Goal: Transaction & Acquisition: Purchase product/service

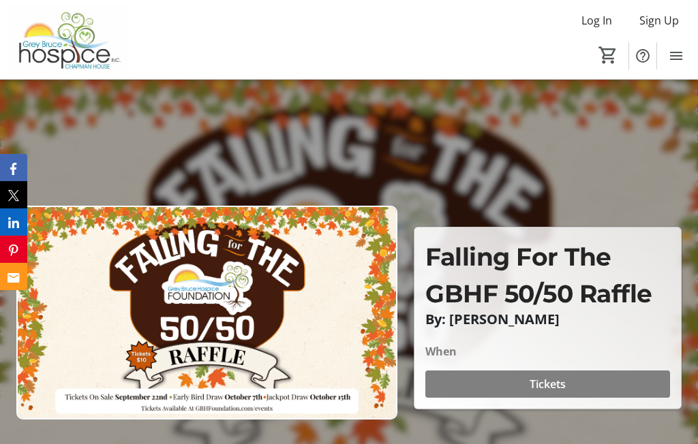
click at [545, 391] on span "Tickets" at bounding box center [548, 384] width 36 height 16
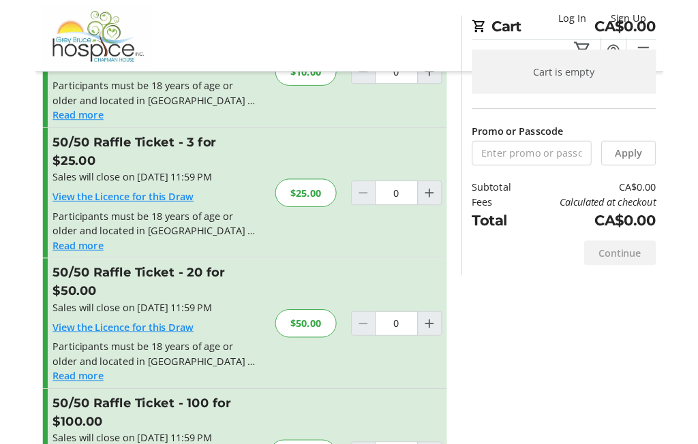
scroll to position [93, 0]
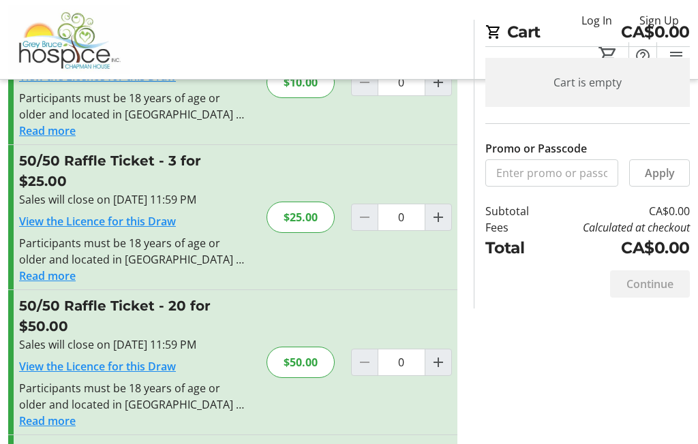
click at [437, 354] on mat-icon "Increment by one" at bounding box center [438, 362] width 16 height 16
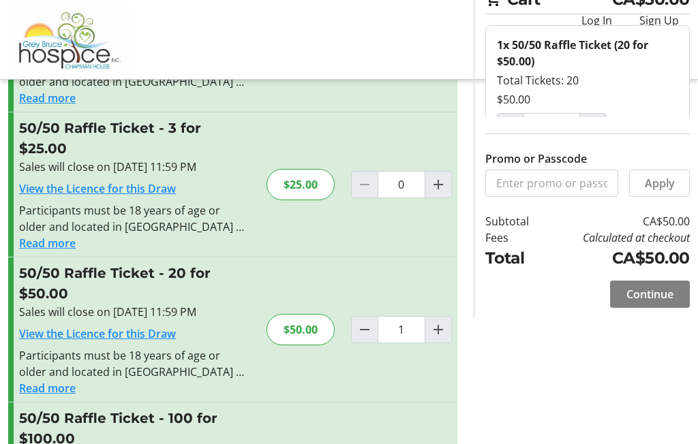
scroll to position [123, 0]
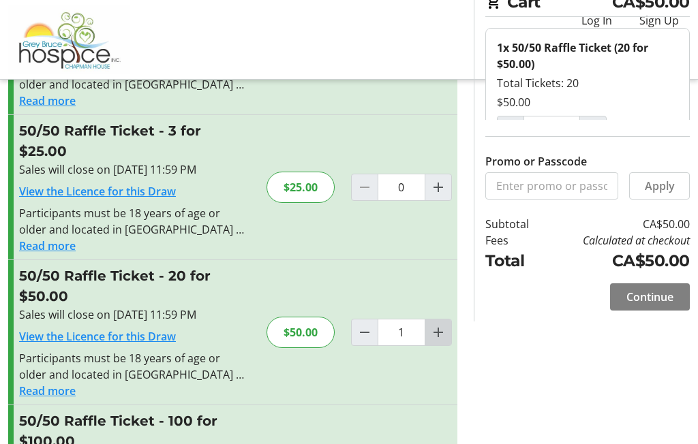
click at [438, 324] on mat-icon "Increment by one" at bounding box center [438, 332] width 16 height 16
type input "2"
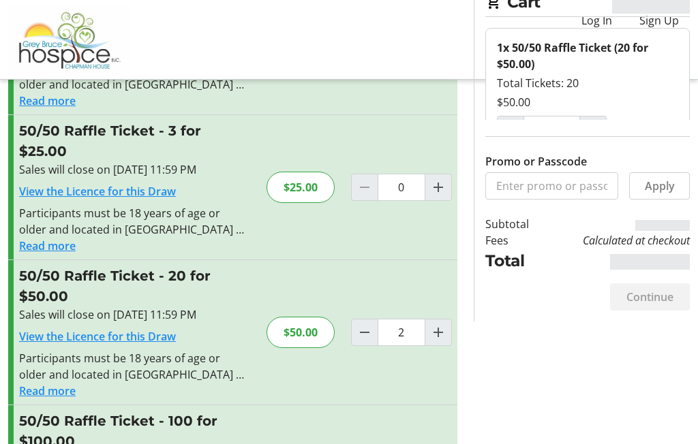
type input "2"
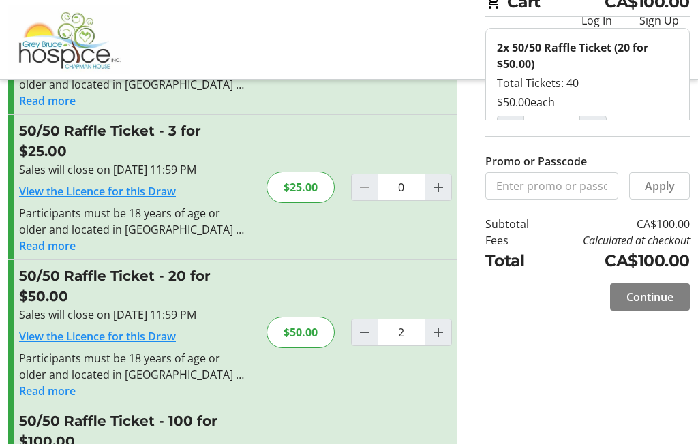
click at [359, 324] on mat-icon "Decrement by one" at bounding box center [364, 332] width 16 height 16
type input "1"
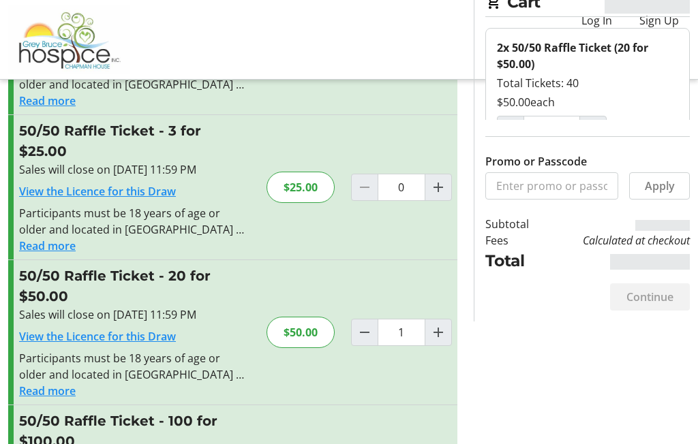
type input "1"
click at [352, 320] on span "Decrement by one" at bounding box center [365, 333] width 26 height 26
type input "0"
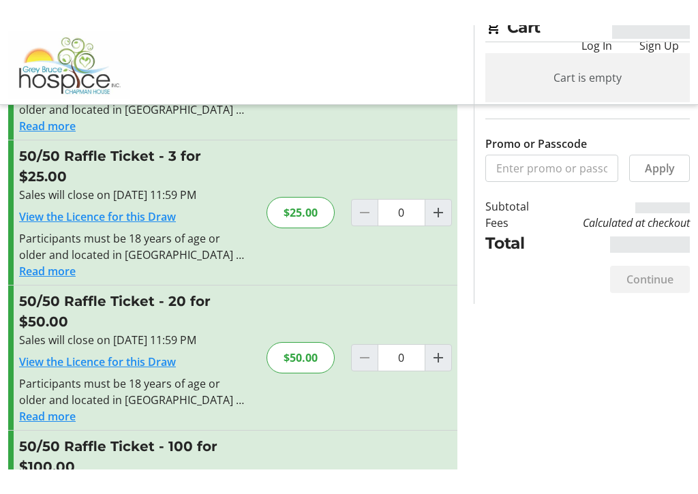
scroll to position [172, 0]
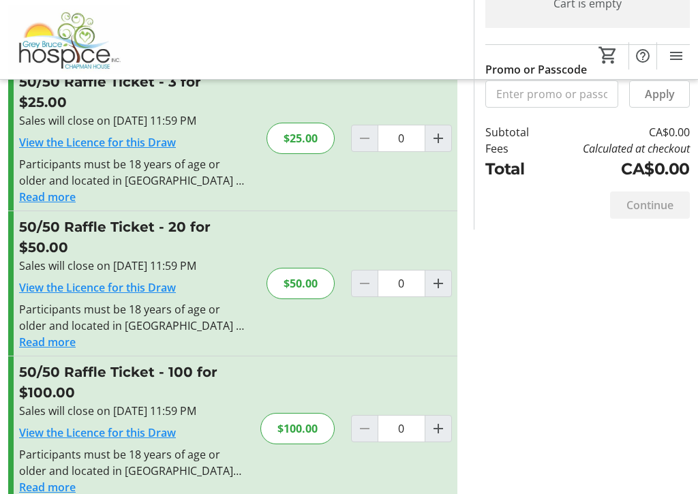
click at [435, 421] on mat-icon "Increment by one" at bounding box center [438, 429] width 16 height 16
type input "1"
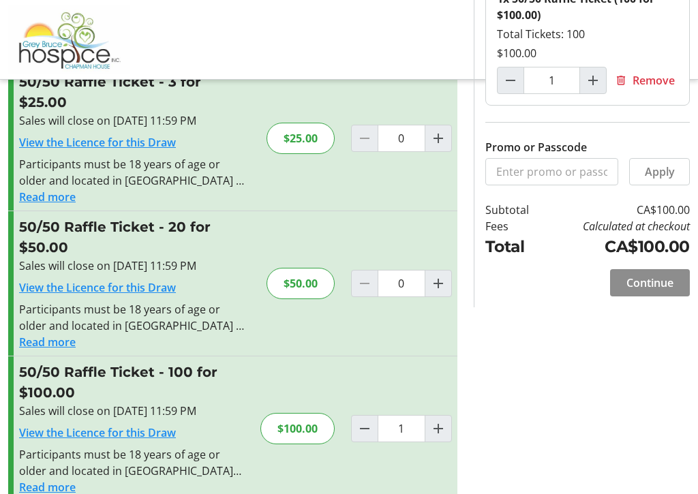
click at [655, 284] on span "Continue" at bounding box center [649, 283] width 47 height 16
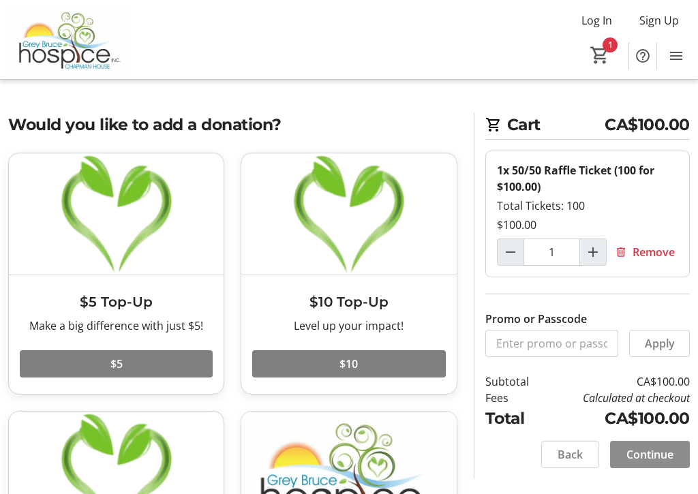
click at [660, 444] on span "Continue" at bounding box center [649, 454] width 47 height 16
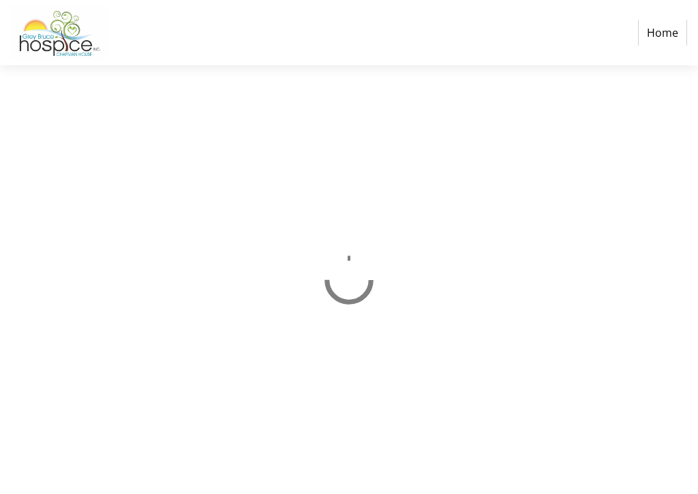
select select "CA"
